Goal: Find specific page/section

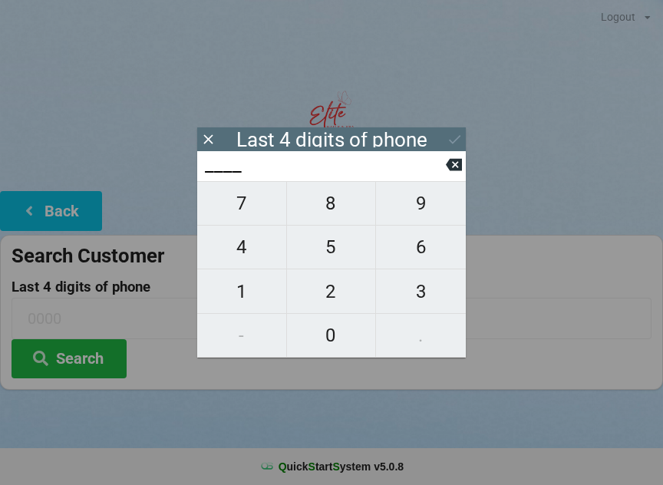
click at [421, 302] on span "3" at bounding box center [421, 292] width 90 height 32
type input "3___"
click at [243, 294] on span "1" at bounding box center [241, 292] width 89 height 32
type input "31__"
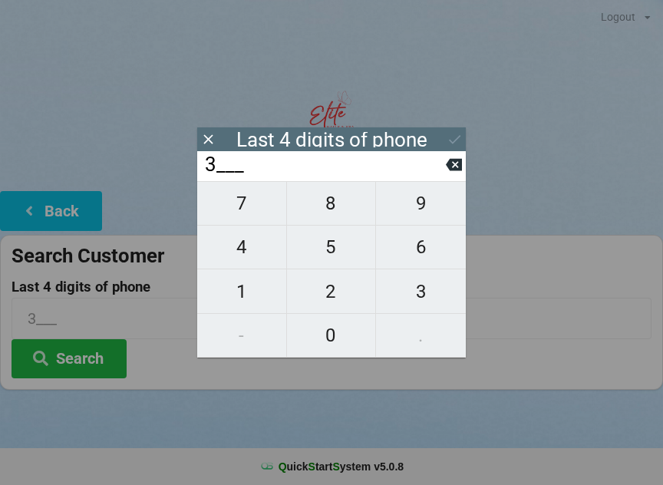
type input "31__"
click at [337, 195] on button "8" at bounding box center [332, 203] width 90 height 45
type input "318_"
click at [235, 292] on span "1" at bounding box center [241, 292] width 89 height 32
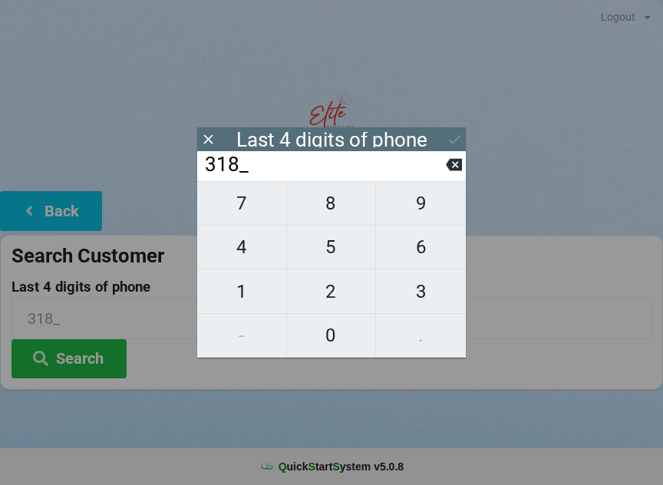
type input "3181"
click at [450, 141] on icon at bounding box center [455, 139] width 16 height 16
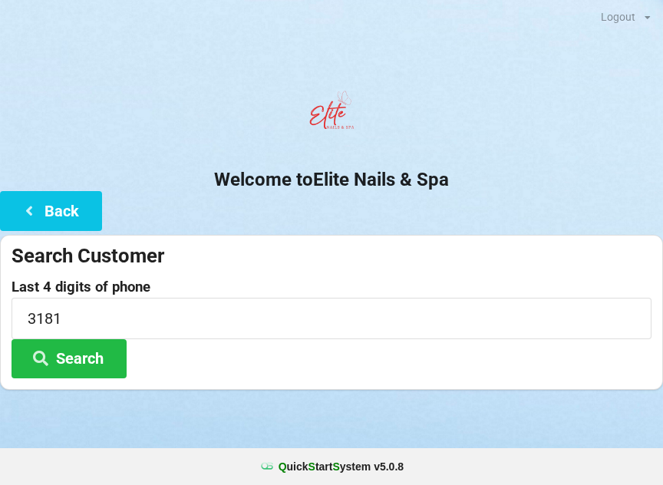
click at [88, 358] on button "Search" at bounding box center [69, 358] width 115 height 39
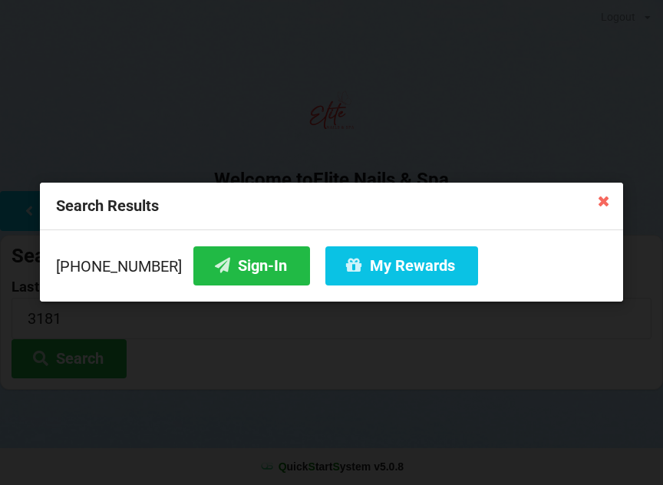
click at [229, 272] on button "Sign-In" at bounding box center [251, 265] width 117 height 39
